Goal: Information Seeking & Learning: Learn about a topic

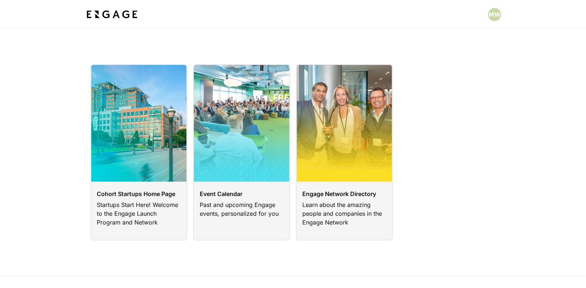
click at [192, 117] on div "Event Calendar Past and upcoming Engage events, personalized for you" at bounding box center [238, 149] width 103 height 182
click at [208, 121] on link at bounding box center [241, 152] width 97 height 176
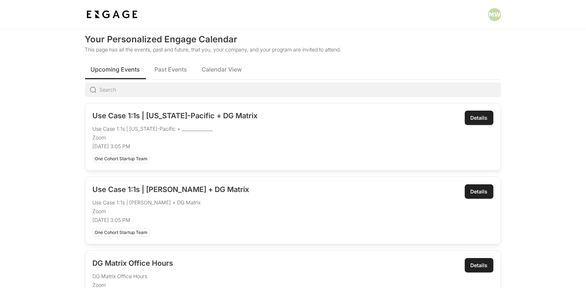
scroll to position [16, 0]
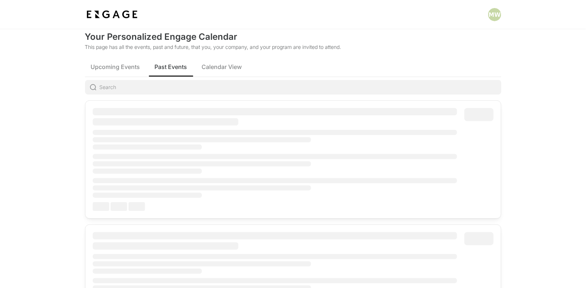
click at [179, 62] on button "Past Events" at bounding box center [171, 67] width 44 height 20
click at [115, 68] on span "Upcoming Events" at bounding box center [115, 66] width 49 height 9
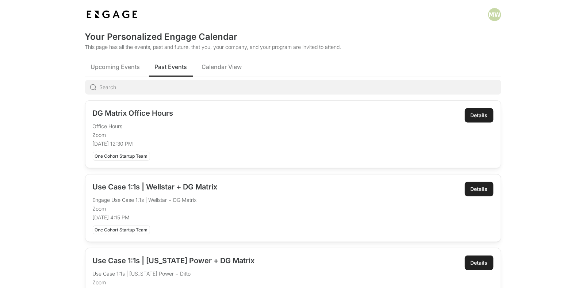
click at [166, 68] on span "Past Events" at bounding box center [171, 66] width 32 height 9
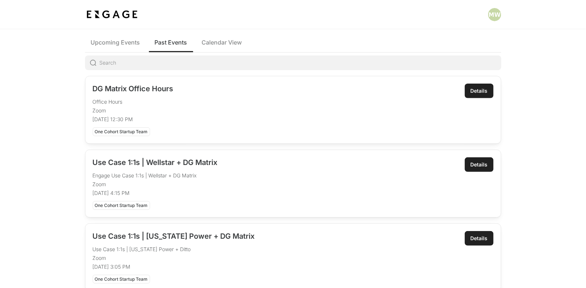
scroll to position [43, 0]
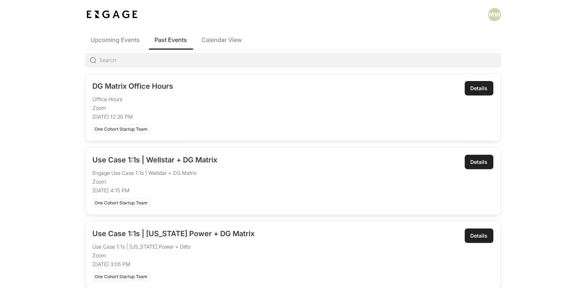
click at [142, 189] on p "[DATE] 4:15 PM" at bounding box center [275, 190] width 365 height 7
click at [138, 157] on h2 "Use Case 1:1s | Wellstar + DG Matrix" at bounding box center [275, 160] width 365 height 10
click at [488, 164] on link "Details" at bounding box center [479, 162] width 29 height 15
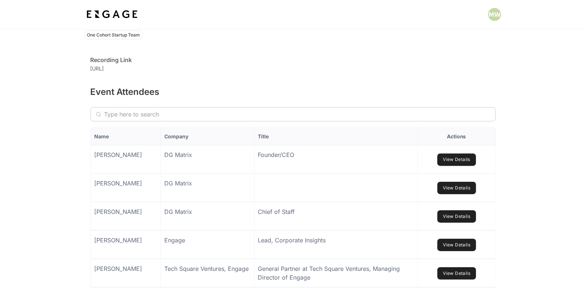
scroll to position [436, 0]
